Goal: Information Seeking & Learning: Check status

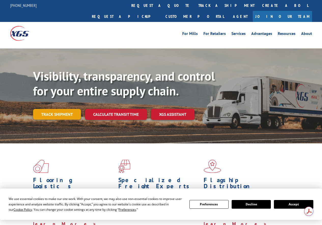
click at [61, 109] on link "Track shipment" at bounding box center [57, 114] width 48 height 11
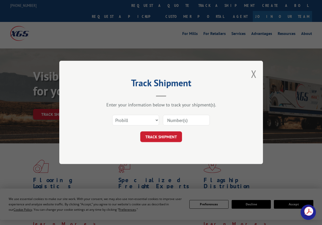
click at [175, 121] on input at bounding box center [186, 120] width 47 height 11
type input "17235424"
click at [168, 136] on button "TRACK SHIPMENT" at bounding box center [161, 136] width 42 height 11
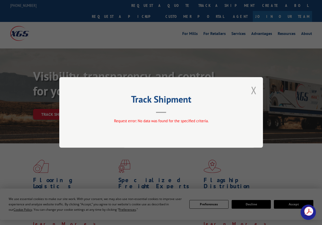
click at [254, 91] on button "Close modal" at bounding box center [254, 89] width 6 height 13
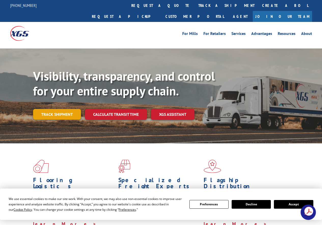
click at [55, 109] on link "Track shipment" at bounding box center [57, 114] width 48 height 11
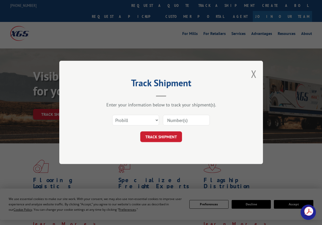
click at [183, 119] on input at bounding box center [186, 120] width 47 height 11
drag, startPoint x: 185, startPoint y: 122, endPoint x: 153, endPoint y: 119, distance: 32.2
click at [153, 119] on div "Select category... Probill BOL PO 17235424" at bounding box center [161, 120] width 153 height 17
type input "17235424"
click at [160, 136] on button "TRACK SHIPMENT" at bounding box center [161, 136] width 42 height 11
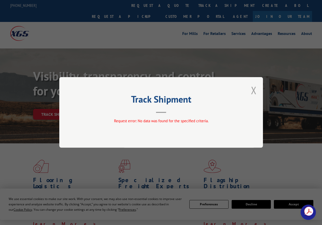
click at [256, 92] on button "Close modal" at bounding box center [254, 89] width 6 height 13
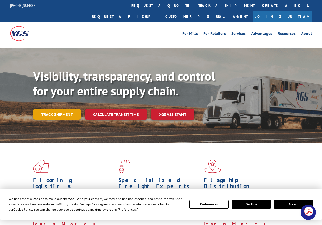
click at [66, 109] on link "Track shipment" at bounding box center [57, 114] width 48 height 11
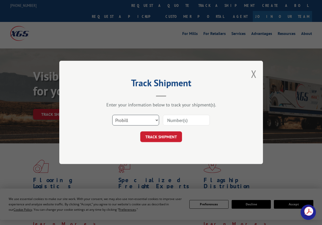
click at [159, 120] on select "Select category... Probill BOL PO" at bounding box center [135, 120] width 47 height 11
select select "bol"
click at [112, 115] on select "Select category... Probill BOL PO" at bounding box center [135, 120] width 47 height 11
click at [179, 121] on input at bounding box center [186, 120] width 47 height 11
type input "5031245333"
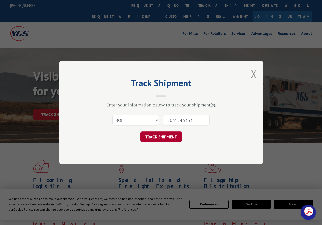
click at [167, 137] on button "TRACK SHIPMENT" at bounding box center [161, 136] width 42 height 11
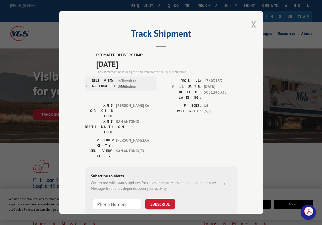
click at [252, 21] on button "Close modal" at bounding box center [254, 24] width 6 height 13
